Goal: Information Seeking & Learning: Learn about a topic

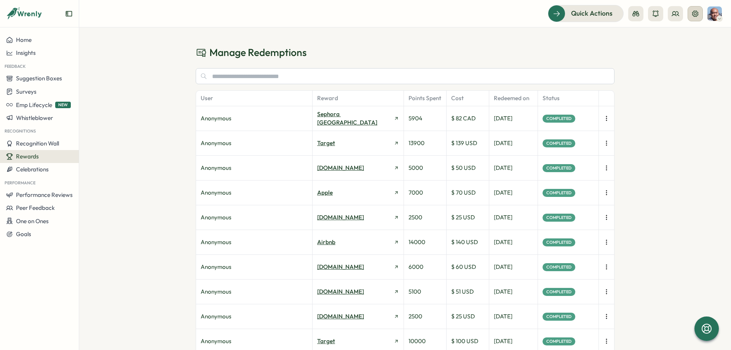
click at [699, 12] on icon at bounding box center [696, 14] width 8 height 8
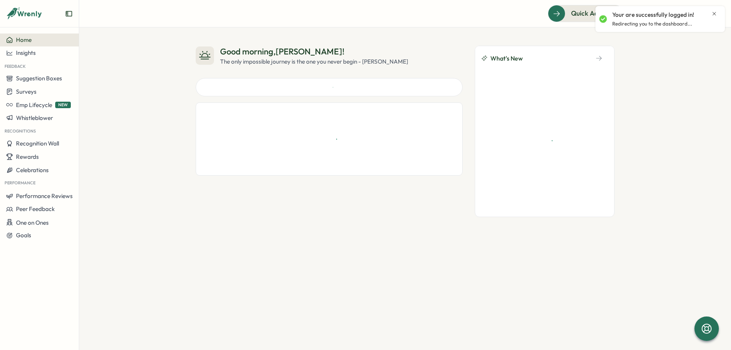
click at [715, 14] on icon "Close notification" at bounding box center [715, 14] width 6 height 6
click at [695, 16] on icon at bounding box center [695, 13] width 6 height 6
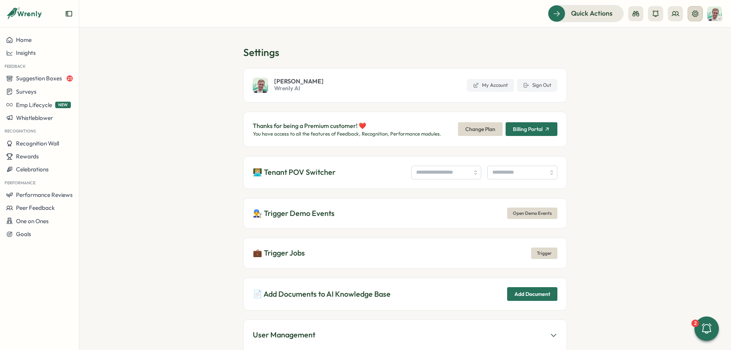
click at [696, 12] on icon at bounding box center [696, 14] width 8 height 8
click at [453, 176] on input "search" at bounding box center [446, 173] width 70 height 14
type input "**********"
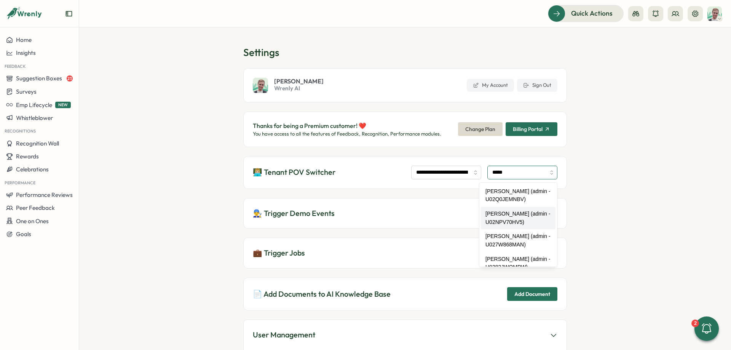
type input "**********"
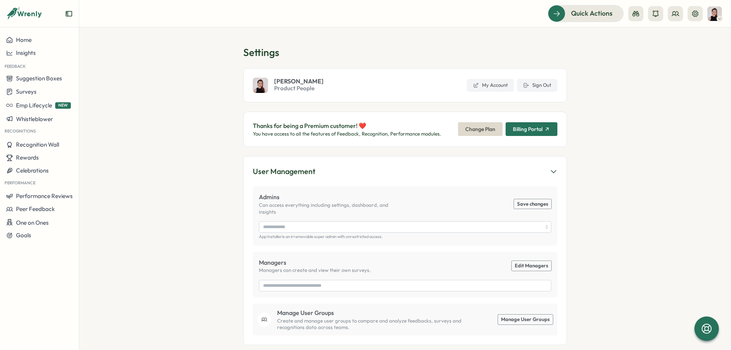
type input "**********"
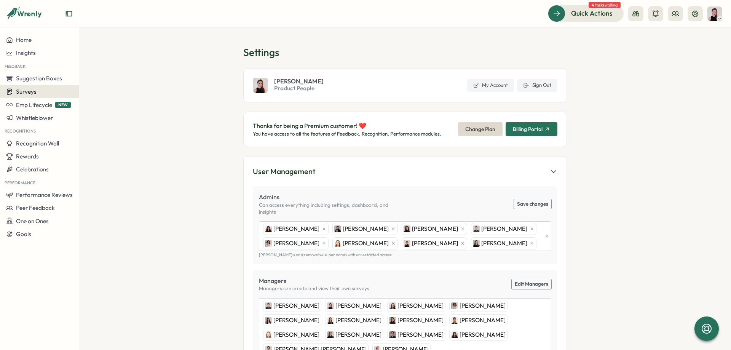
click at [46, 88] on button "Surveys" at bounding box center [39, 91] width 79 height 13
click at [117, 79] on div "Insights" at bounding box center [109, 77] width 57 height 8
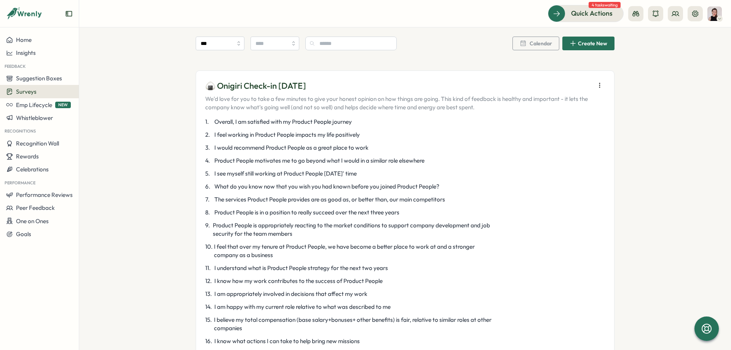
scroll to position [343, 0]
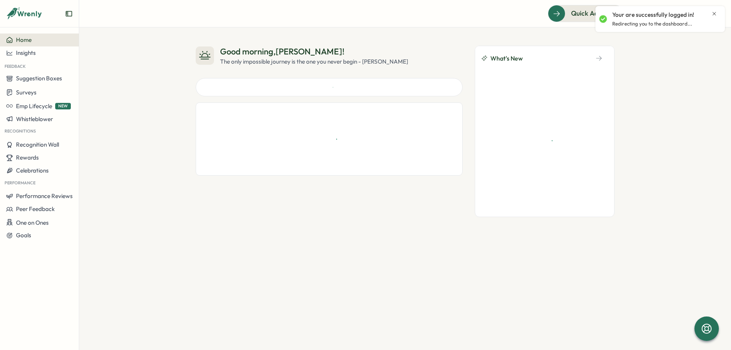
click at [714, 12] on icon "Close notification" at bounding box center [715, 14] width 6 height 6
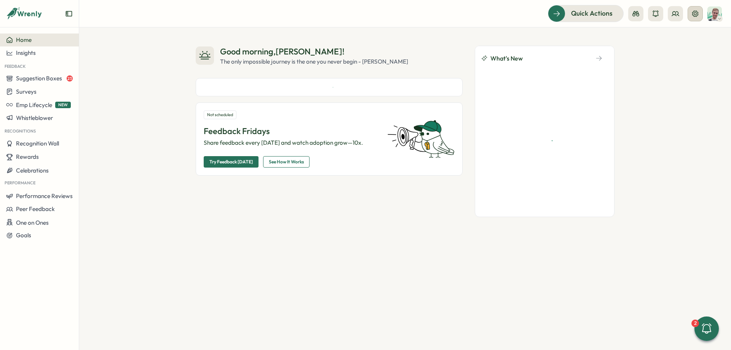
click at [699, 13] on icon at bounding box center [695, 13] width 6 height 6
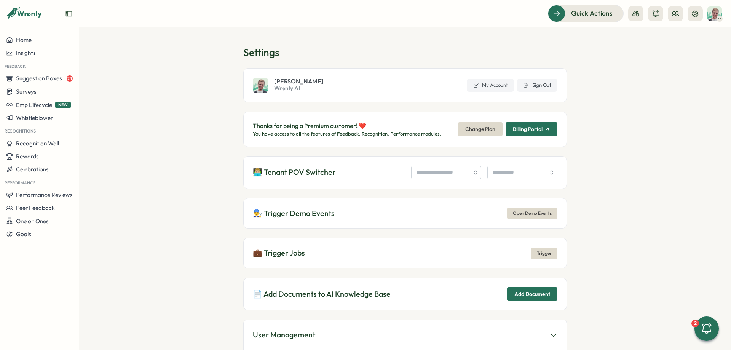
click at [288, 89] on span "Wrenly AI" at bounding box center [299, 88] width 50 height 8
click at [47, 54] on div "Insights" at bounding box center [39, 53] width 67 height 7
click at [107, 41] on div "Surveys" at bounding box center [108, 38] width 54 height 8
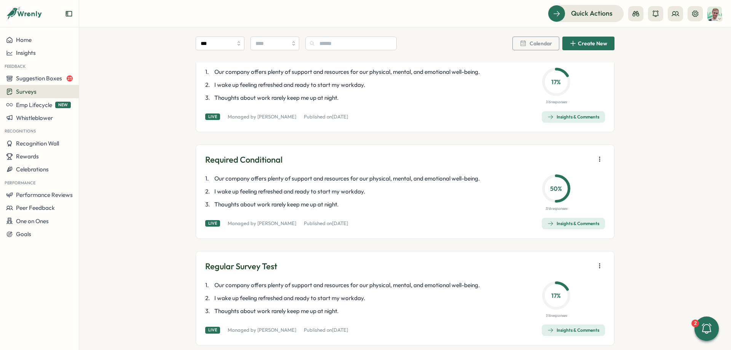
scroll to position [57, 0]
click at [588, 225] on div "Insights & Comments" at bounding box center [574, 223] width 52 height 6
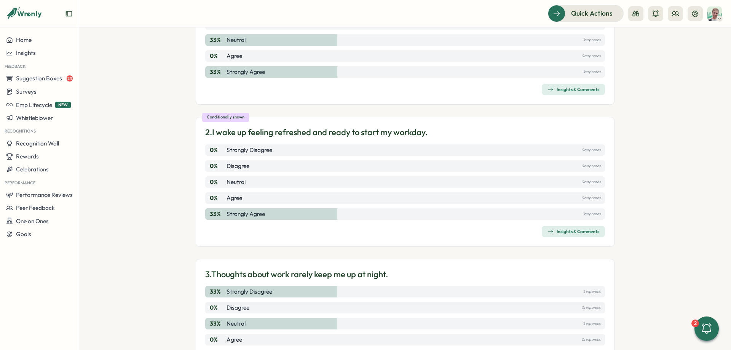
scroll to position [135, 0]
